Goal: Information Seeking & Learning: Learn about a topic

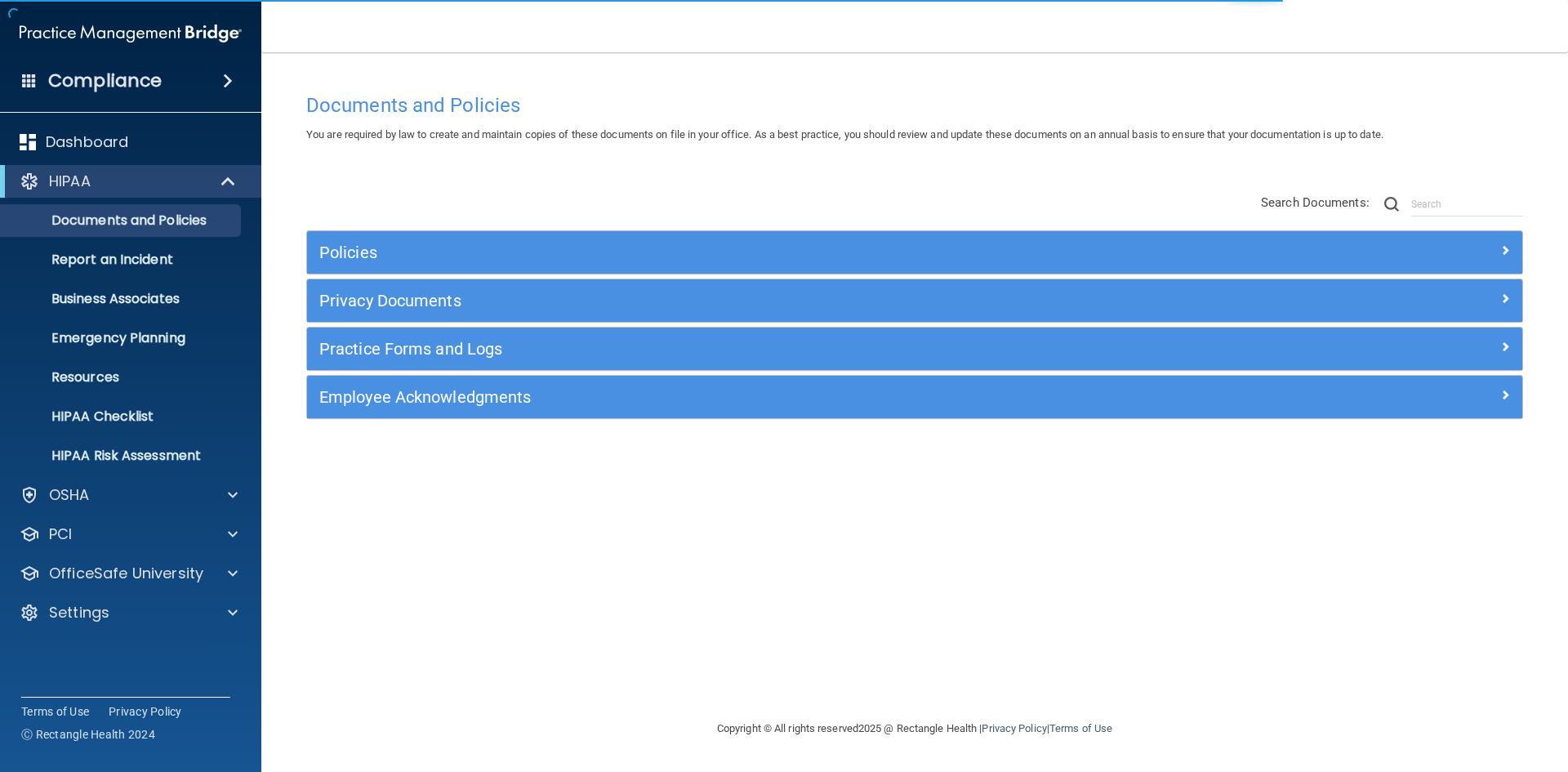
drag, startPoint x: 493, startPoint y: 234, endPoint x: 492, endPoint y: 258, distance: 24.0
click at [492, 258] on div "Policies" at bounding box center [914, 252] width 1215 height 42
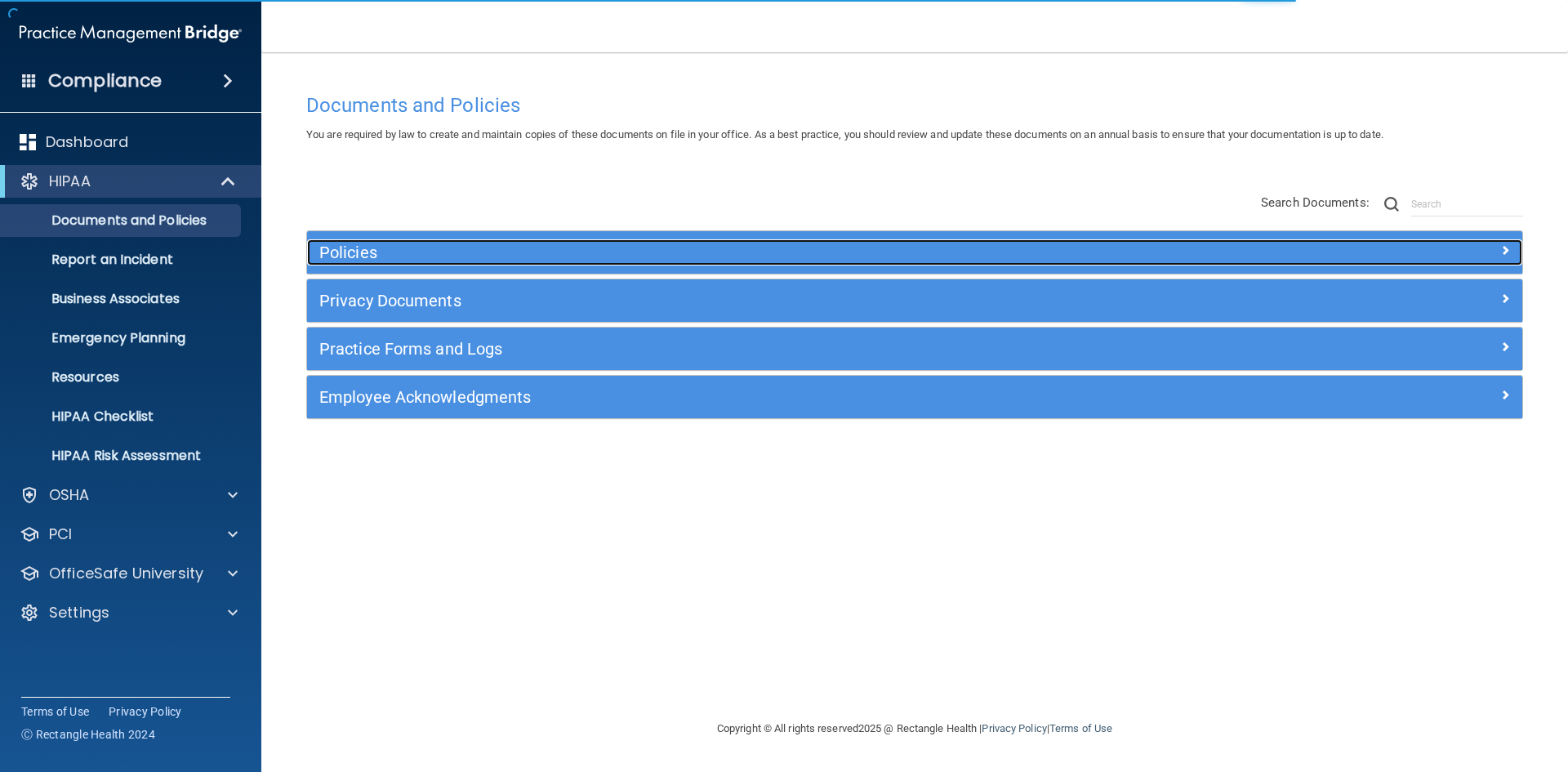
click at [492, 258] on h5 "Policies" at bounding box center [762, 252] width 887 height 18
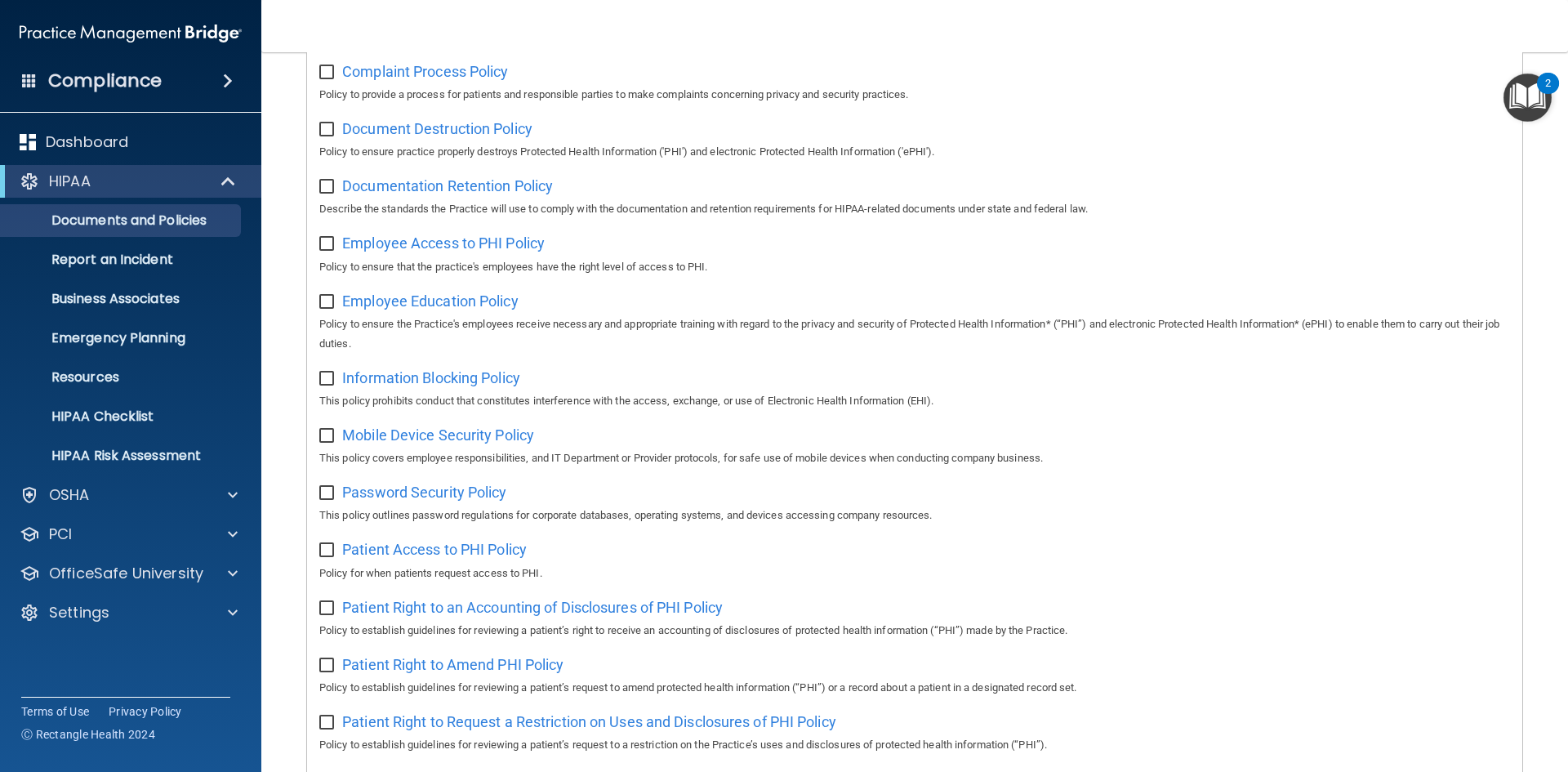
scroll to position [395, 0]
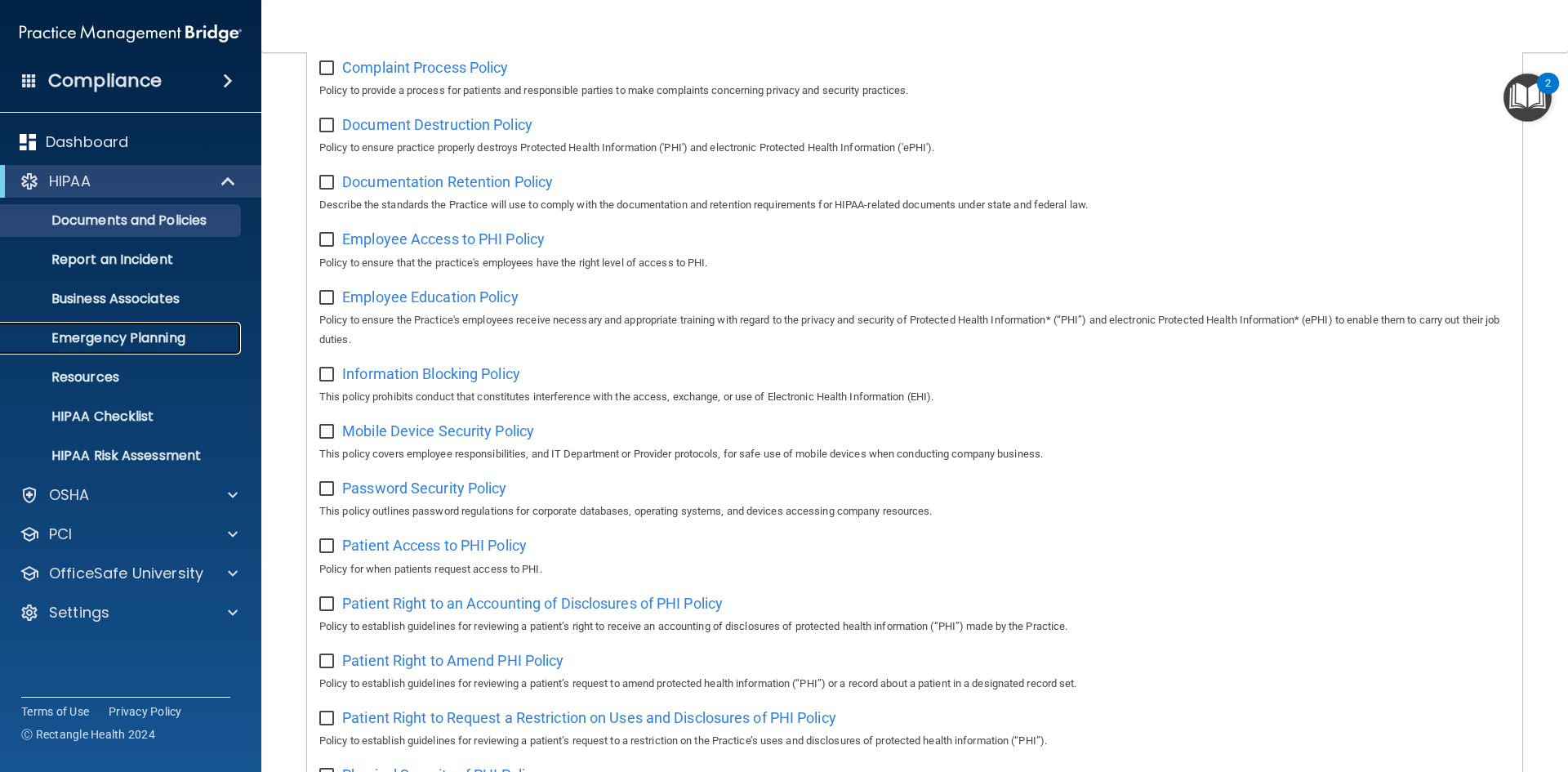
click at [128, 338] on p "Emergency Planning" at bounding box center [122, 338] width 223 height 16
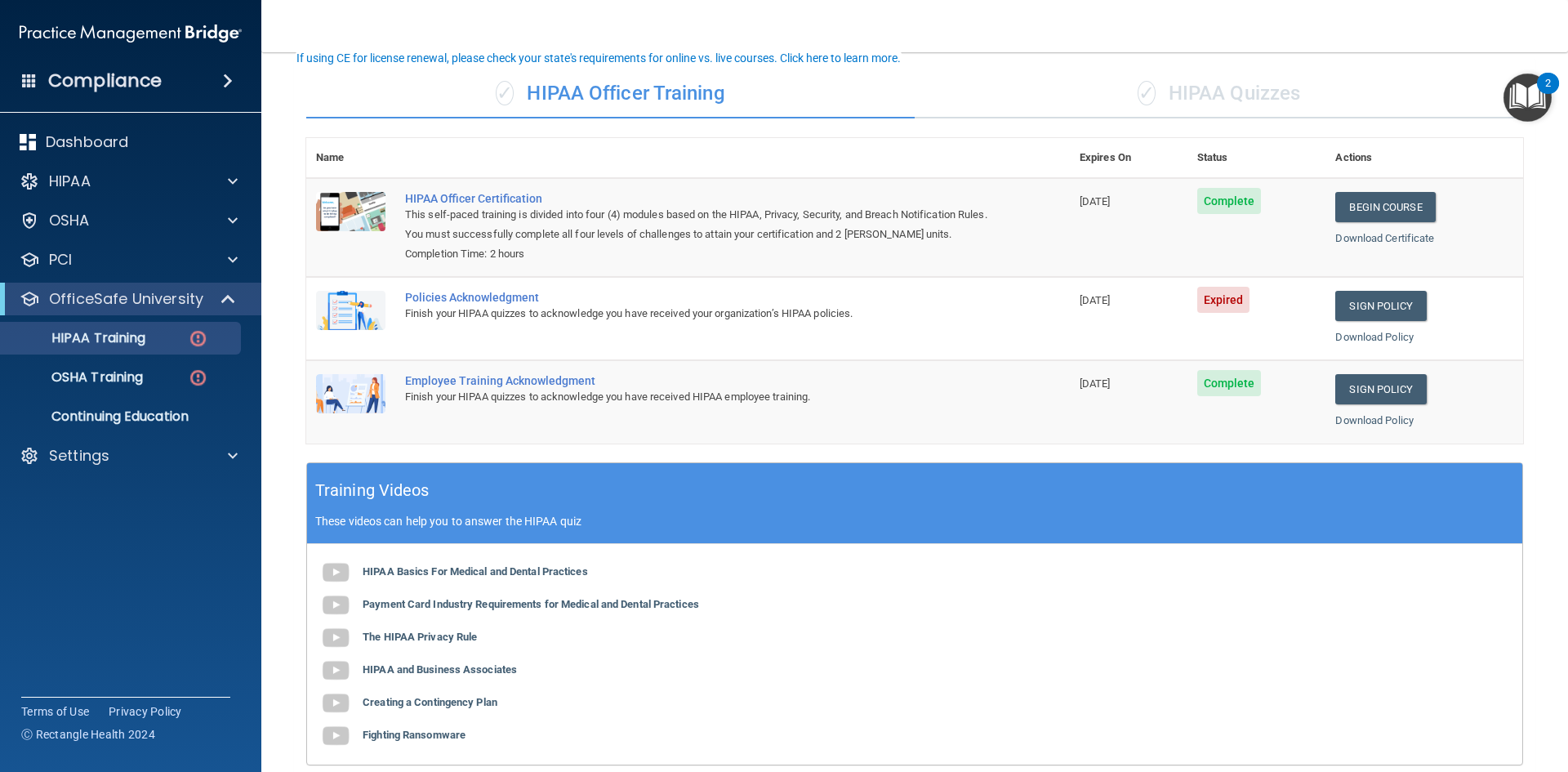
scroll to position [107, 0]
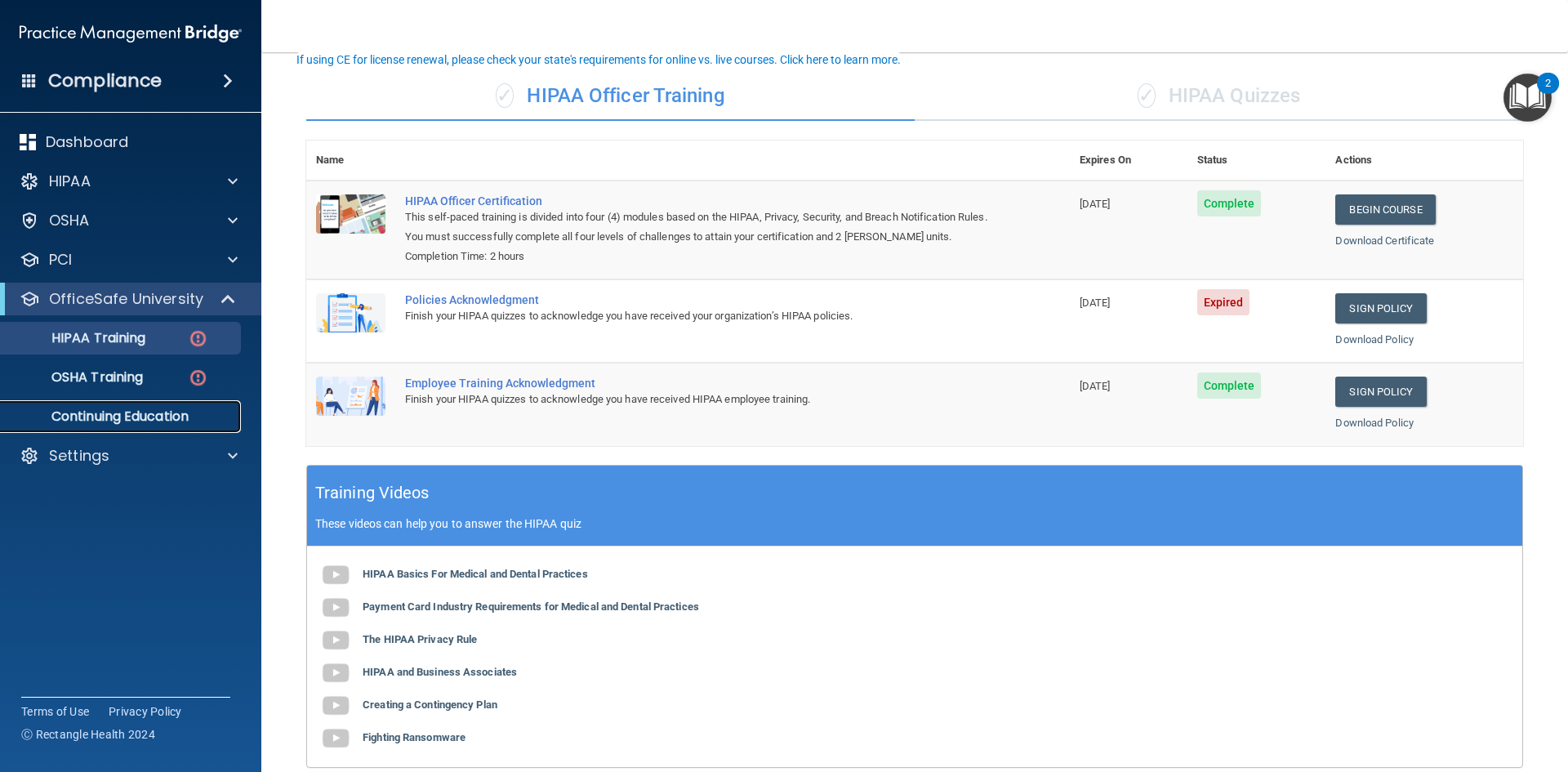
click at [102, 414] on p "Continuing Education" at bounding box center [122, 417] width 223 height 16
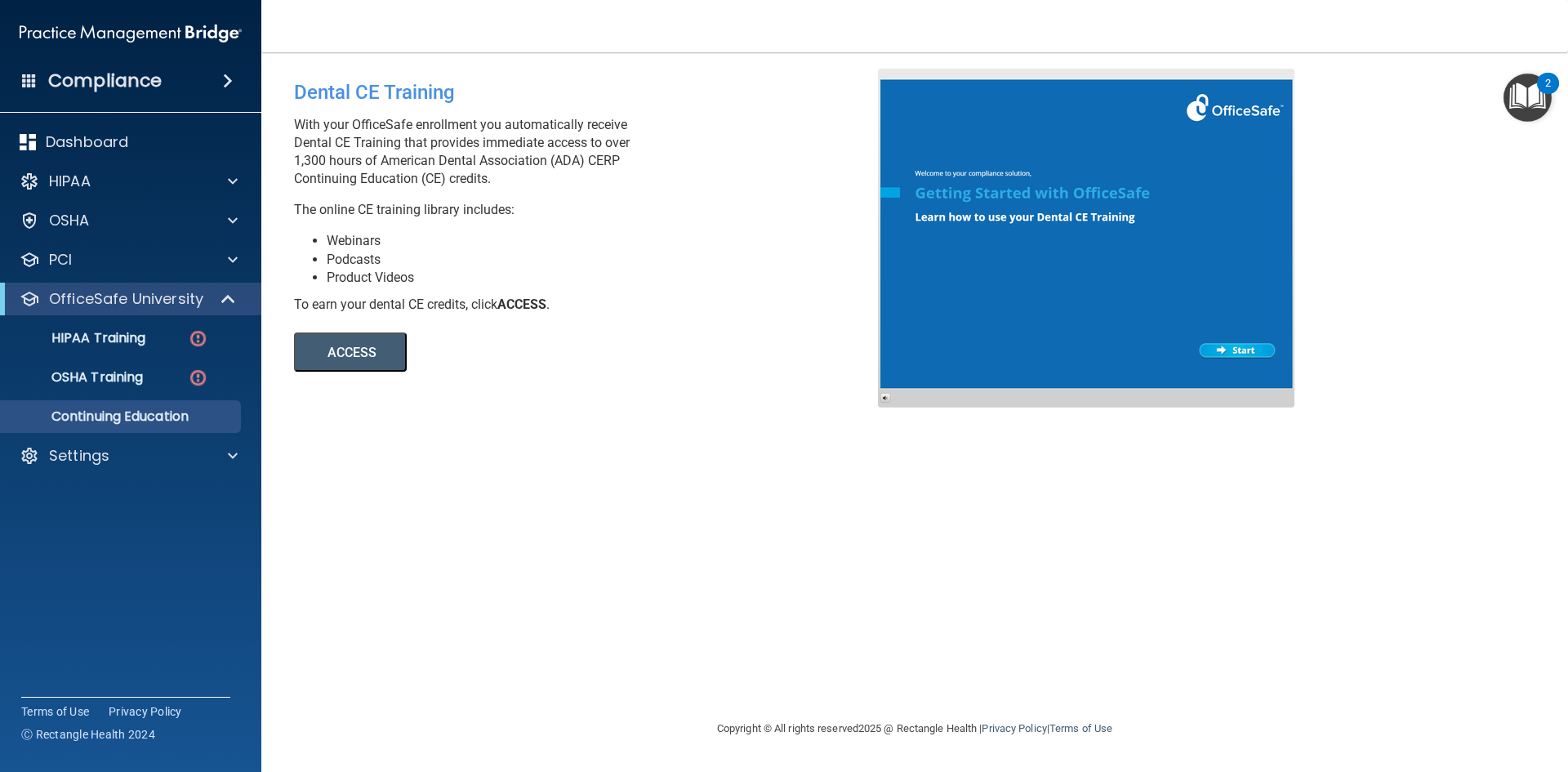
drag, startPoint x: 1554, startPoint y: 322, endPoint x: 1546, endPoint y: 320, distance: 8.2
click at [1546, 320] on main "Dental CE Training With your OfficeSafe enrollment you automatically receive De…" at bounding box center [914, 412] width 1307 height 720
click at [1543, 317] on main "Dental CE Training With your OfficeSafe enrollment you automatically receive De…" at bounding box center [914, 412] width 1307 height 720
